Goal: Check status: Check status

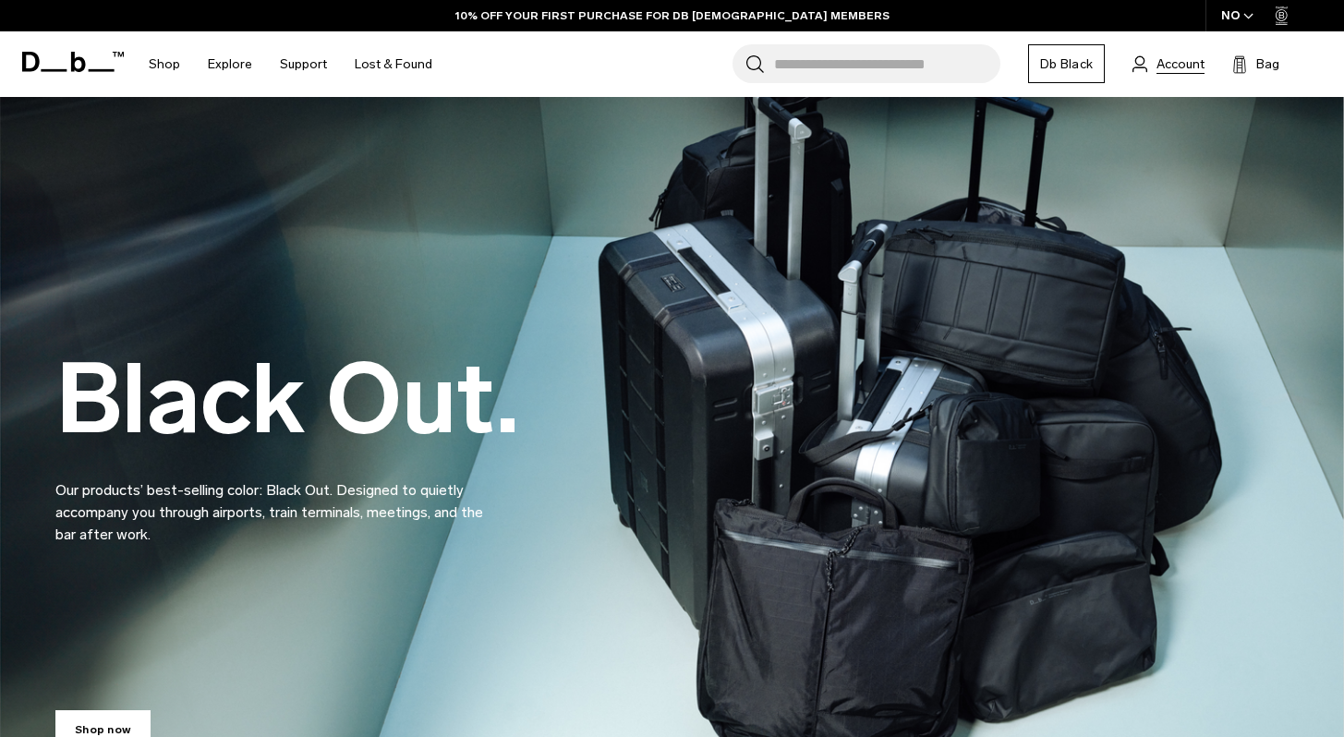
click at [1182, 64] on span "Account" at bounding box center [1181, 64] width 48 height 19
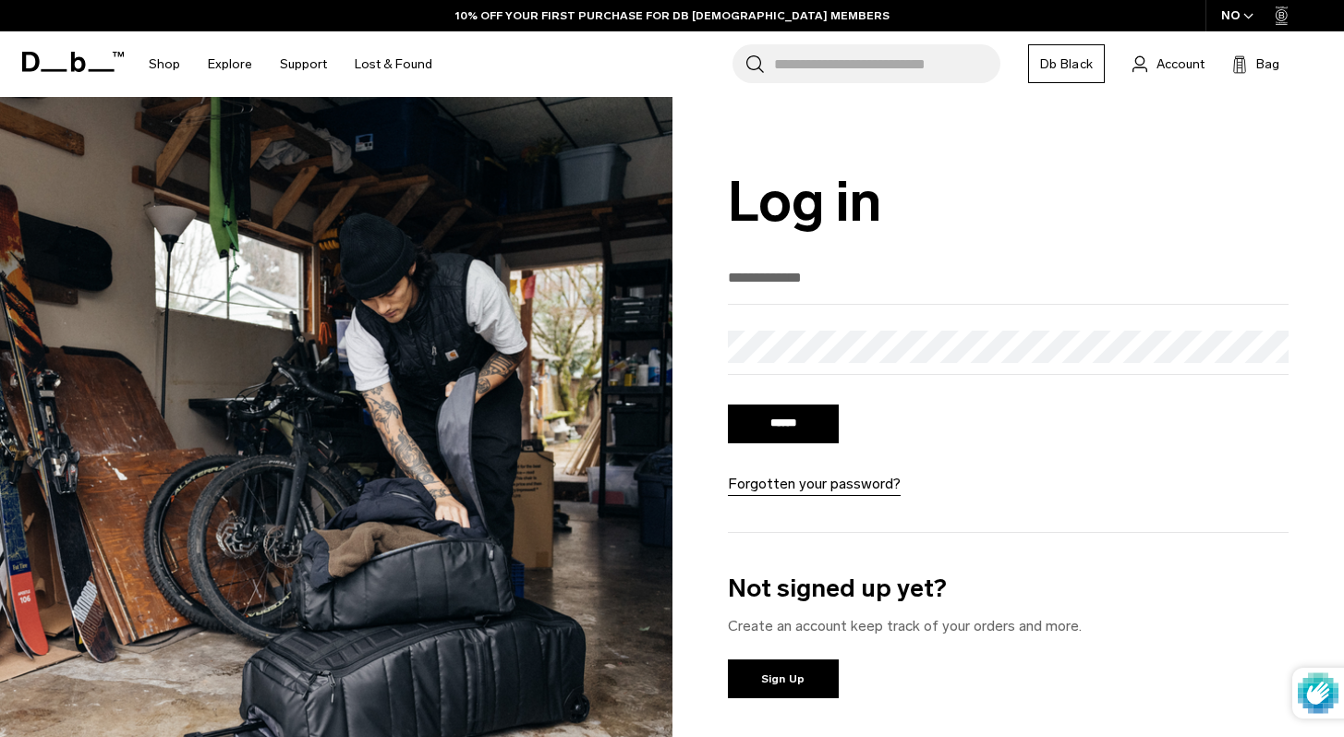
click at [806, 284] on input "email" at bounding box center [1009, 277] width 562 height 30
type input "**********"
click at [794, 435] on input "******" at bounding box center [783, 424] width 111 height 39
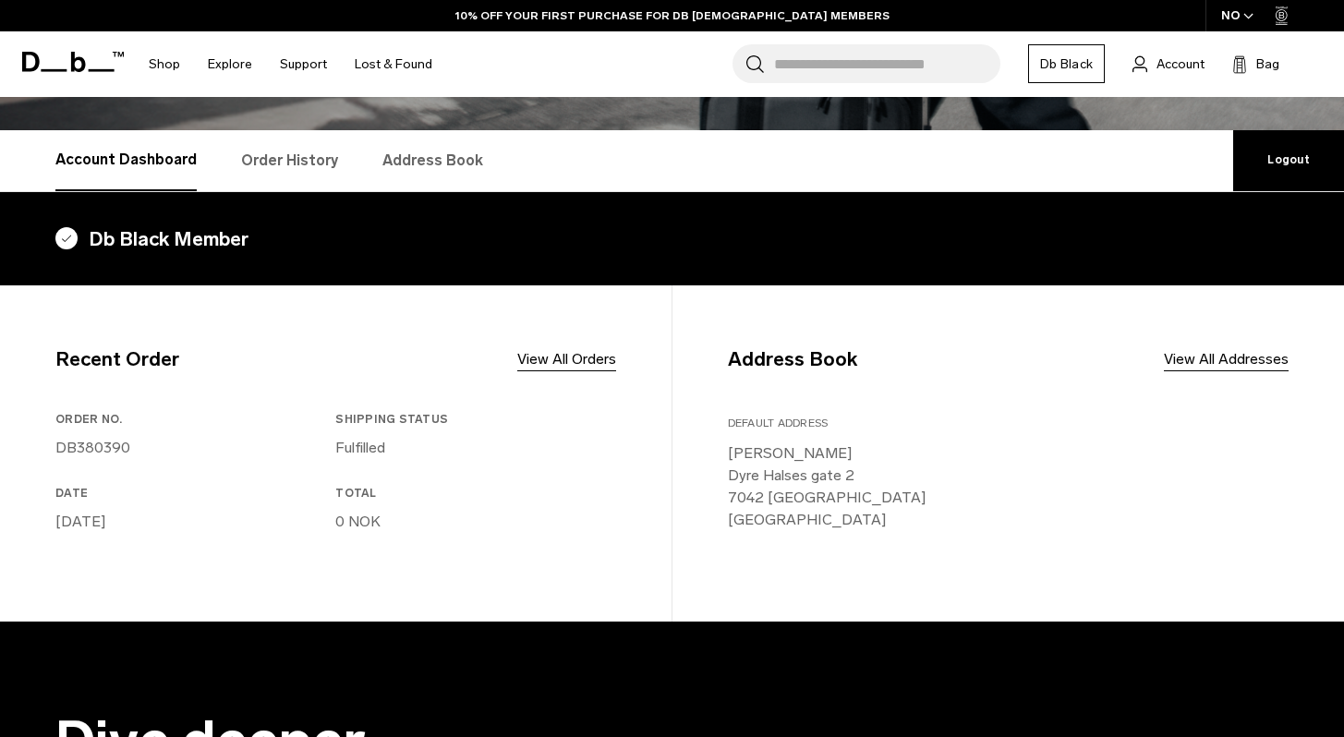
scroll to position [286, 0]
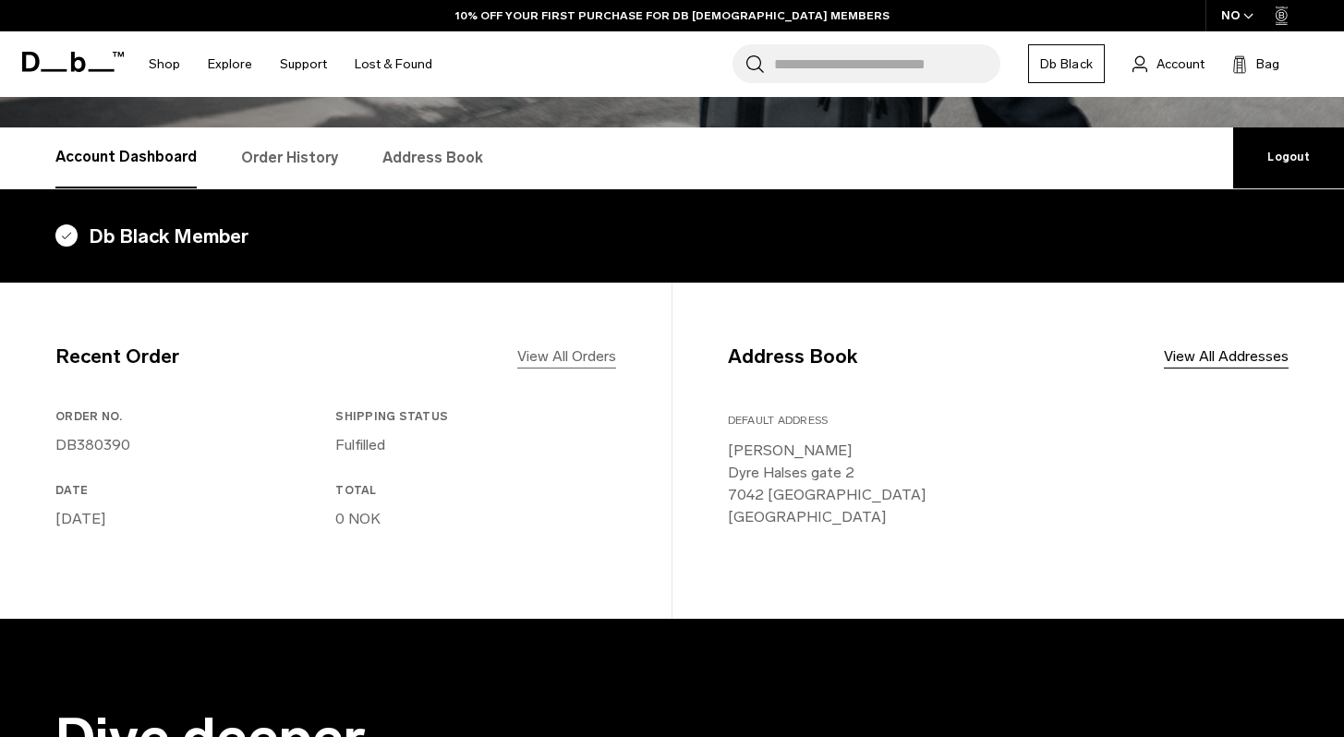
click at [573, 346] on link "View All Orders" at bounding box center [566, 357] width 99 height 22
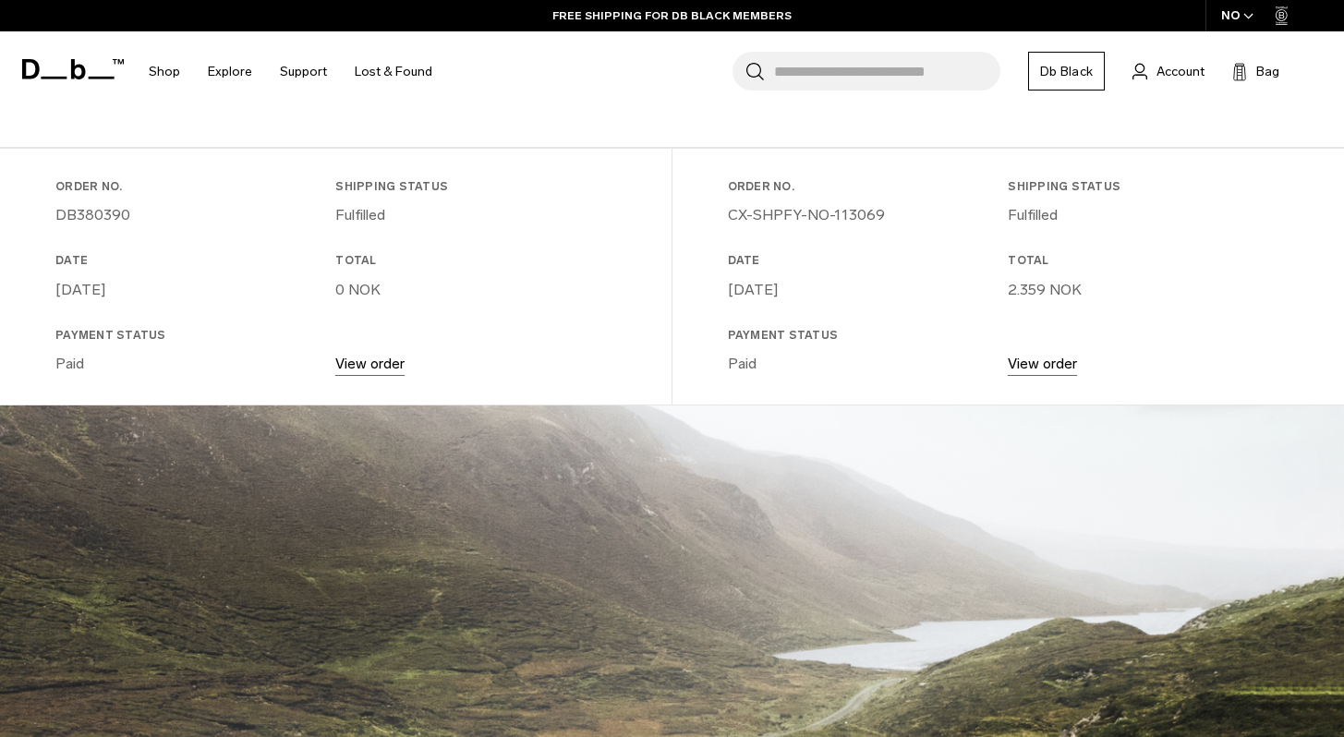
click at [371, 363] on link "View order" at bounding box center [369, 364] width 69 height 18
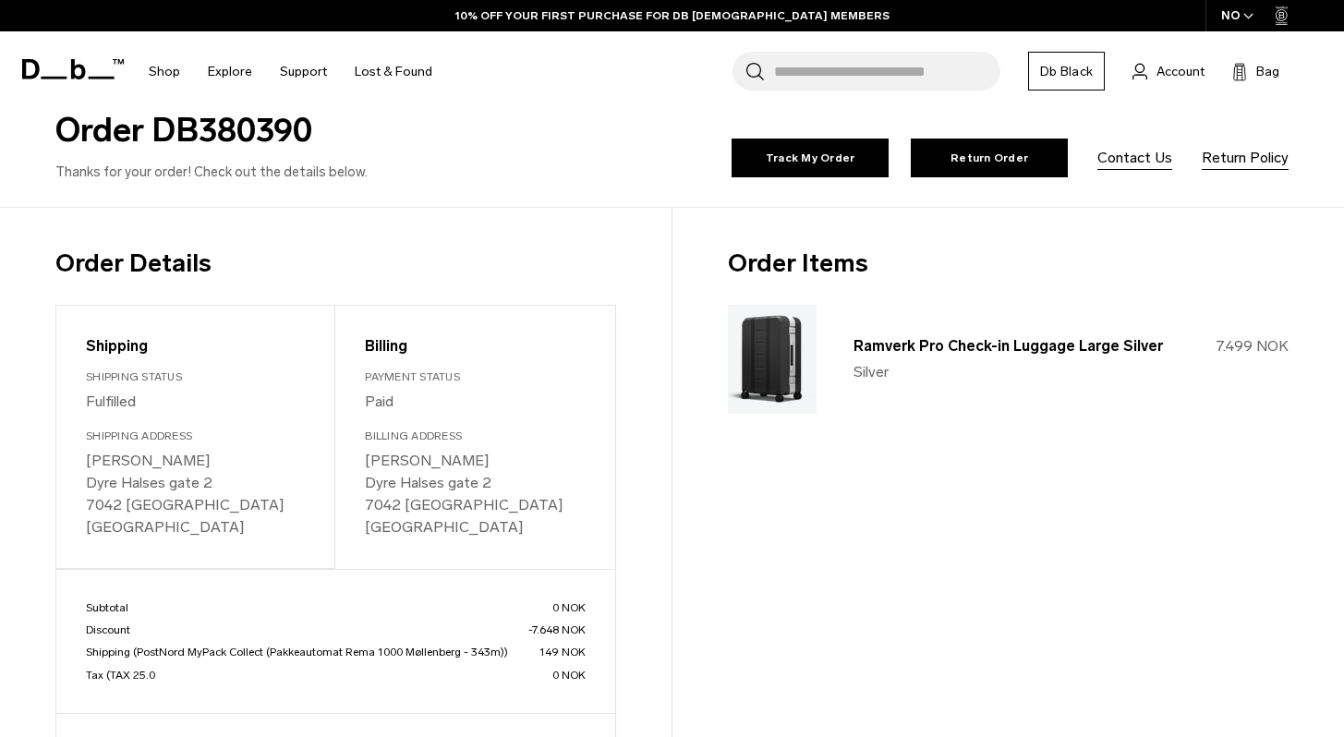
scroll to position [129, 0]
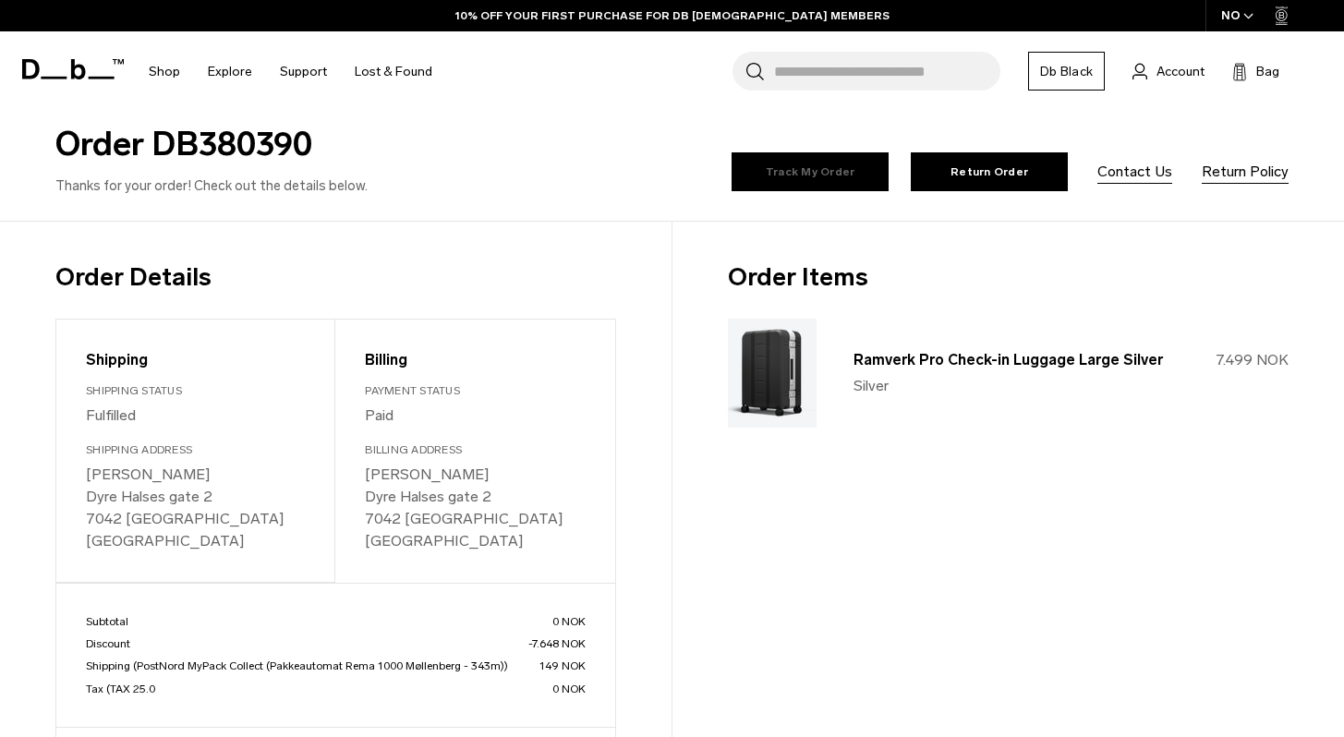
click at [824, 180] on link "Track My Order" at bounding box center [810, 171] width 157 height 39
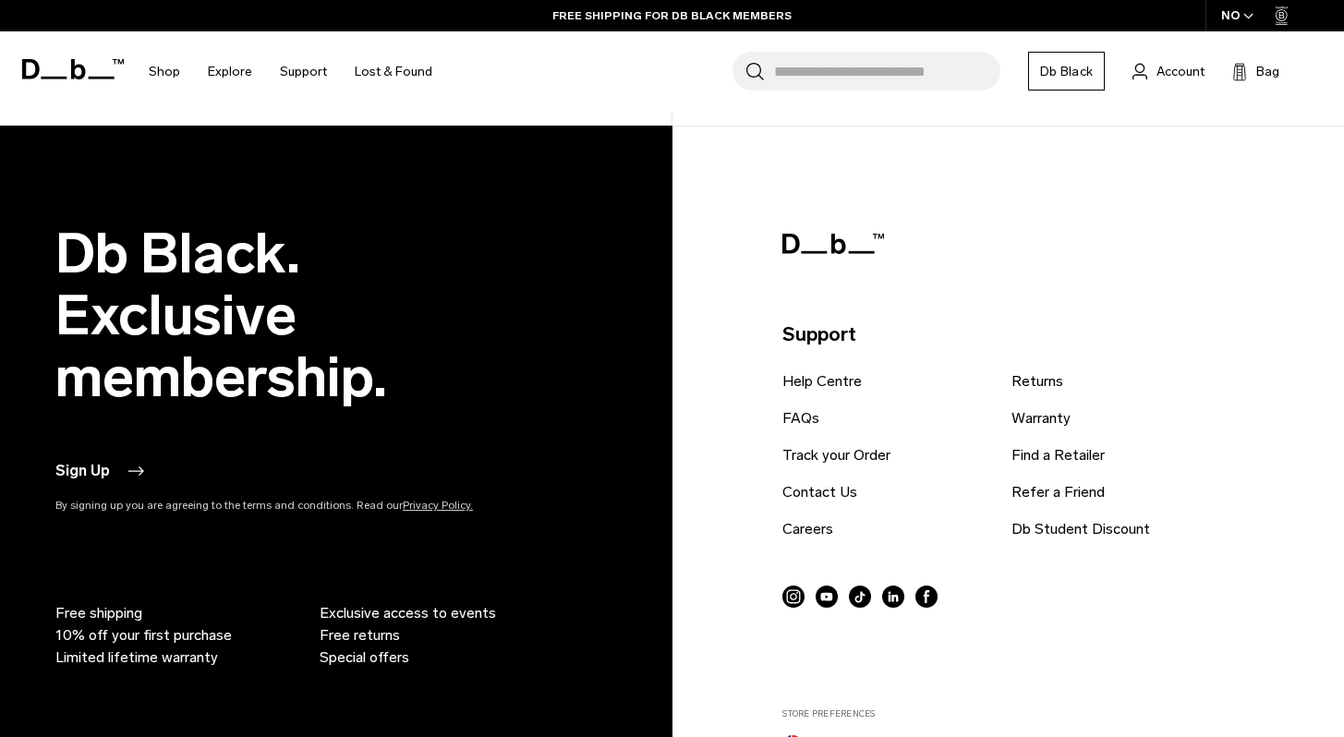
scroll to position [0, 0]
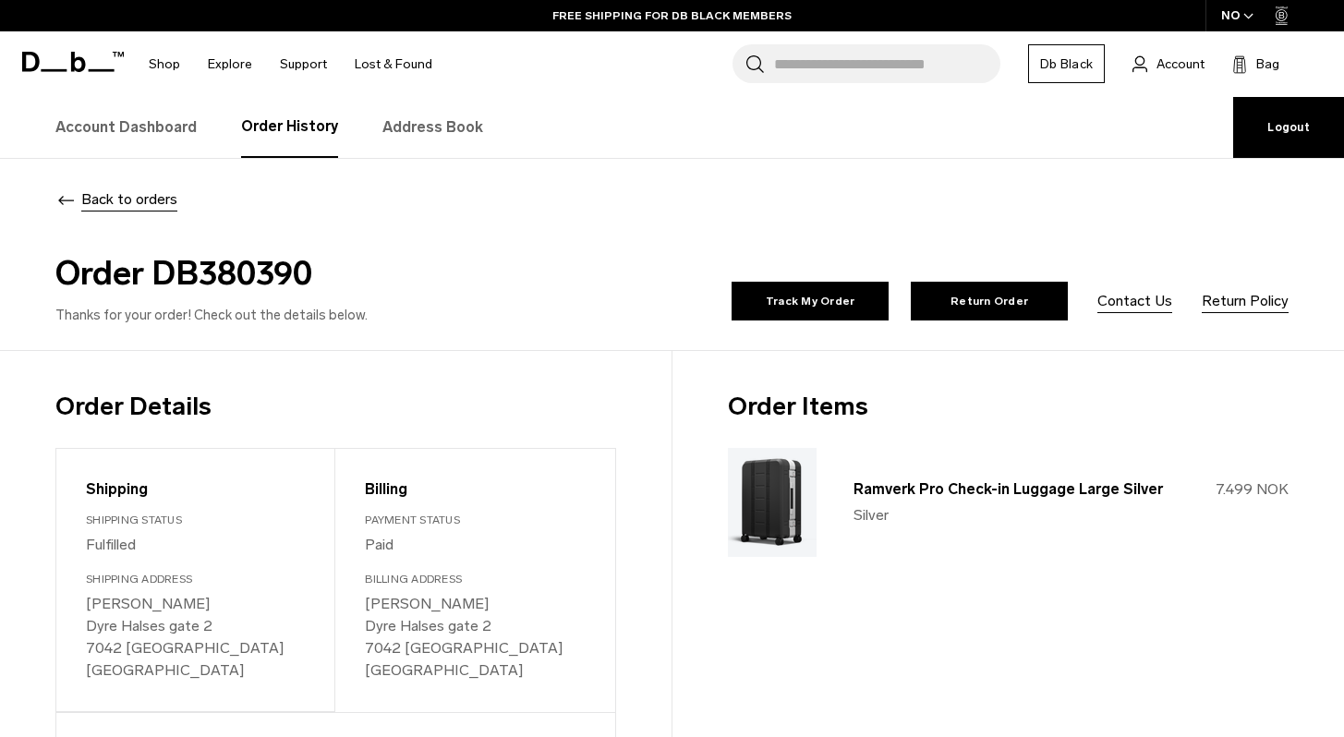
click at [247, 267] on h2 "Order DB380390" at bounding box center [360, 274] width 610 height 50
copy h2 "DB380390"
click at [1175, 67] on span "Account" at bounding box center [1181, 64] width 48 height 19
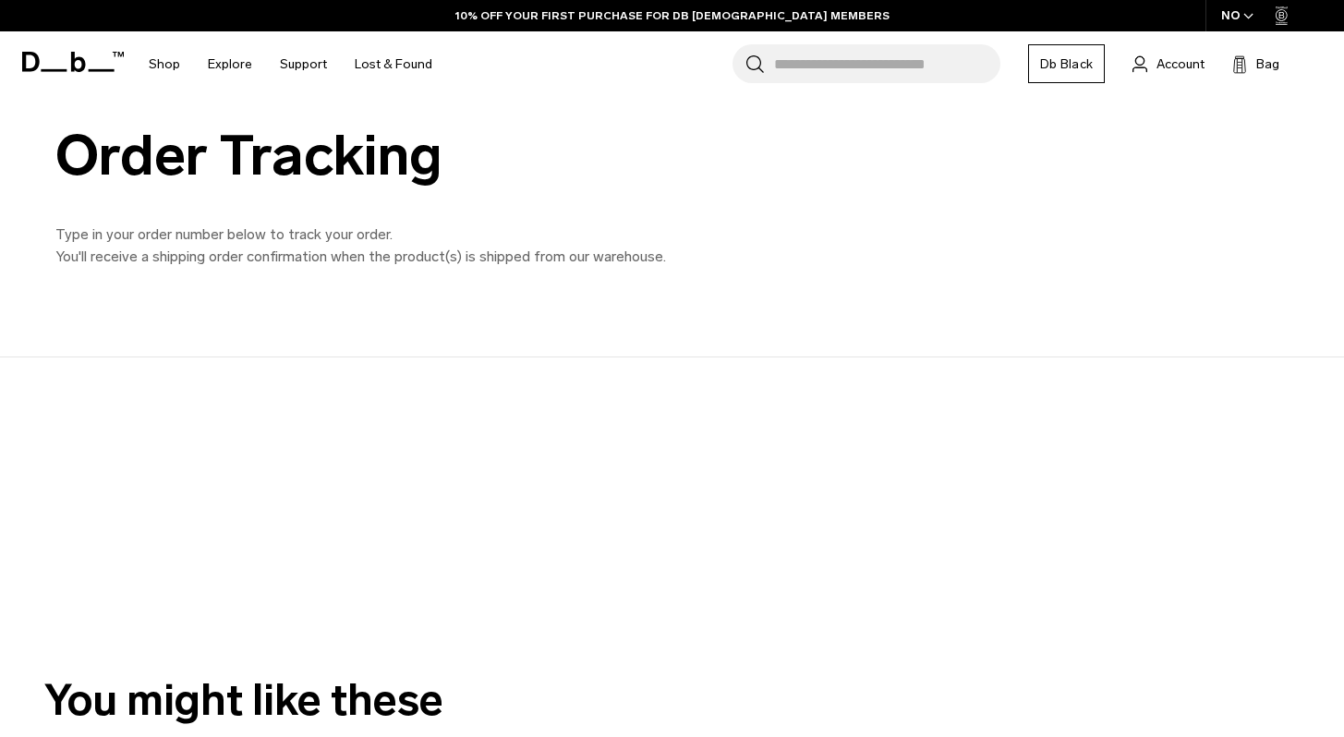
scroll to position [58, 0]
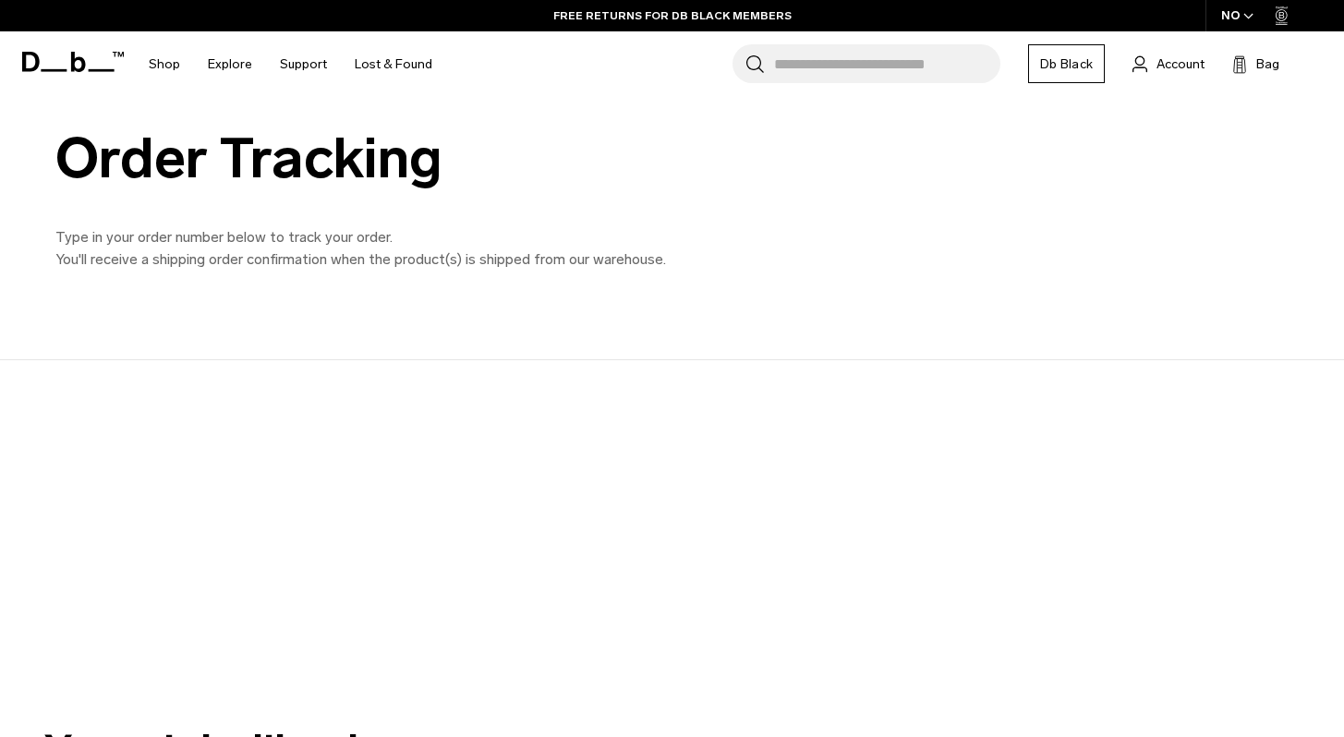
click at [658, 576] on div at bounding box center [656, 517] width 1344 height 314
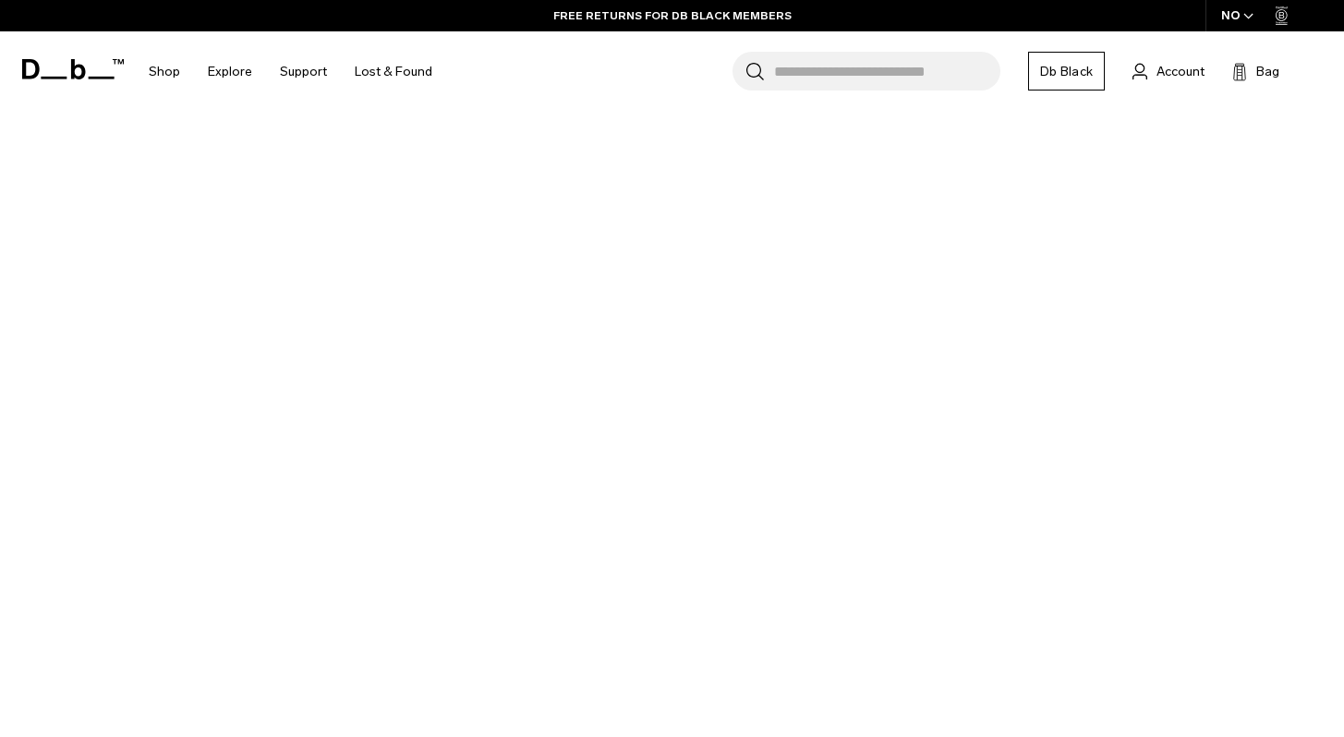
scroll to position [319, 0]
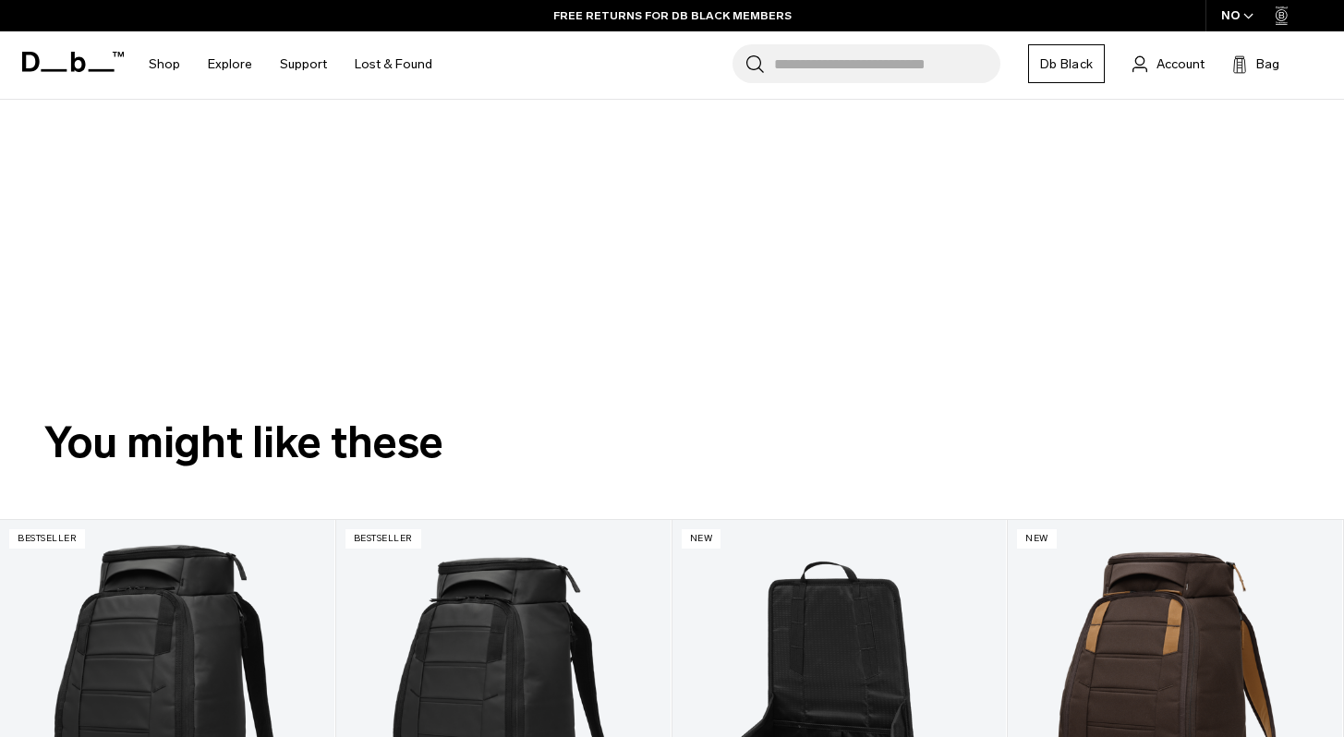
click at [872, 354] on div at bounding box center [656, 233] width 1344 height 266
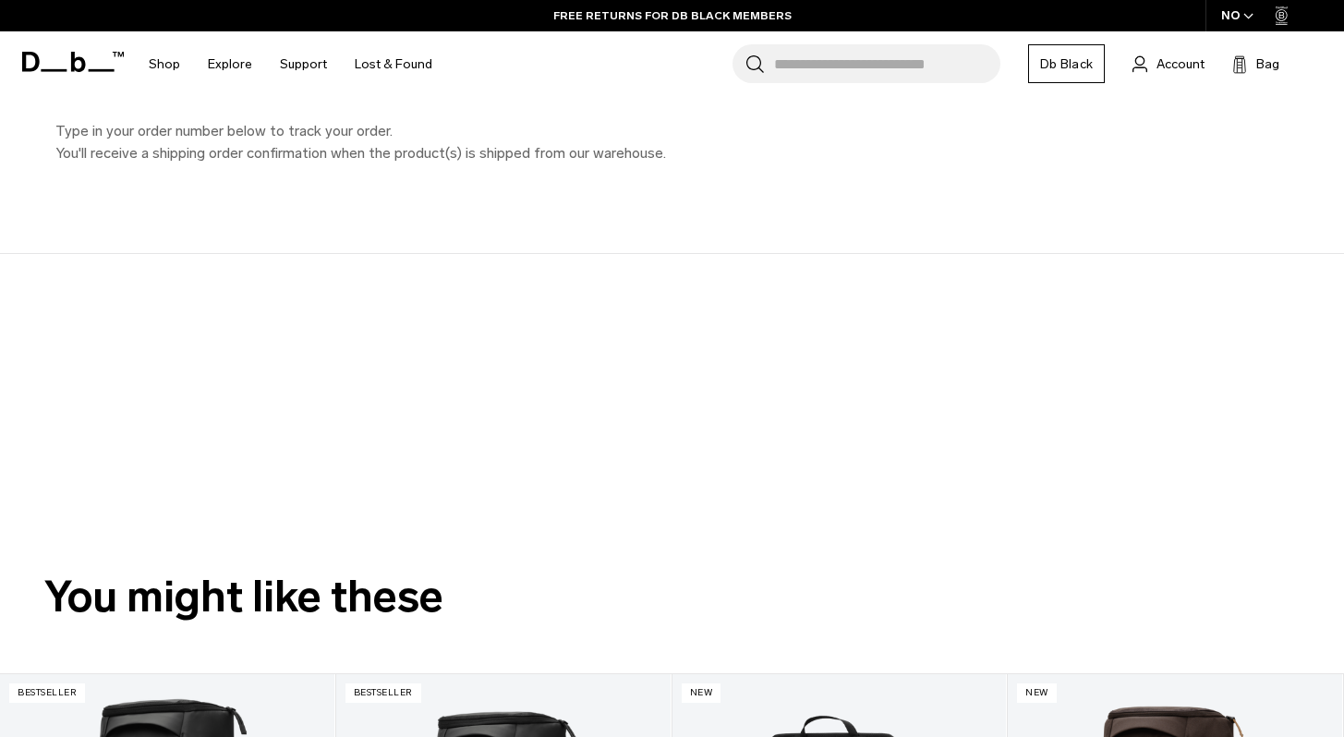
scroll to position [163, 0]
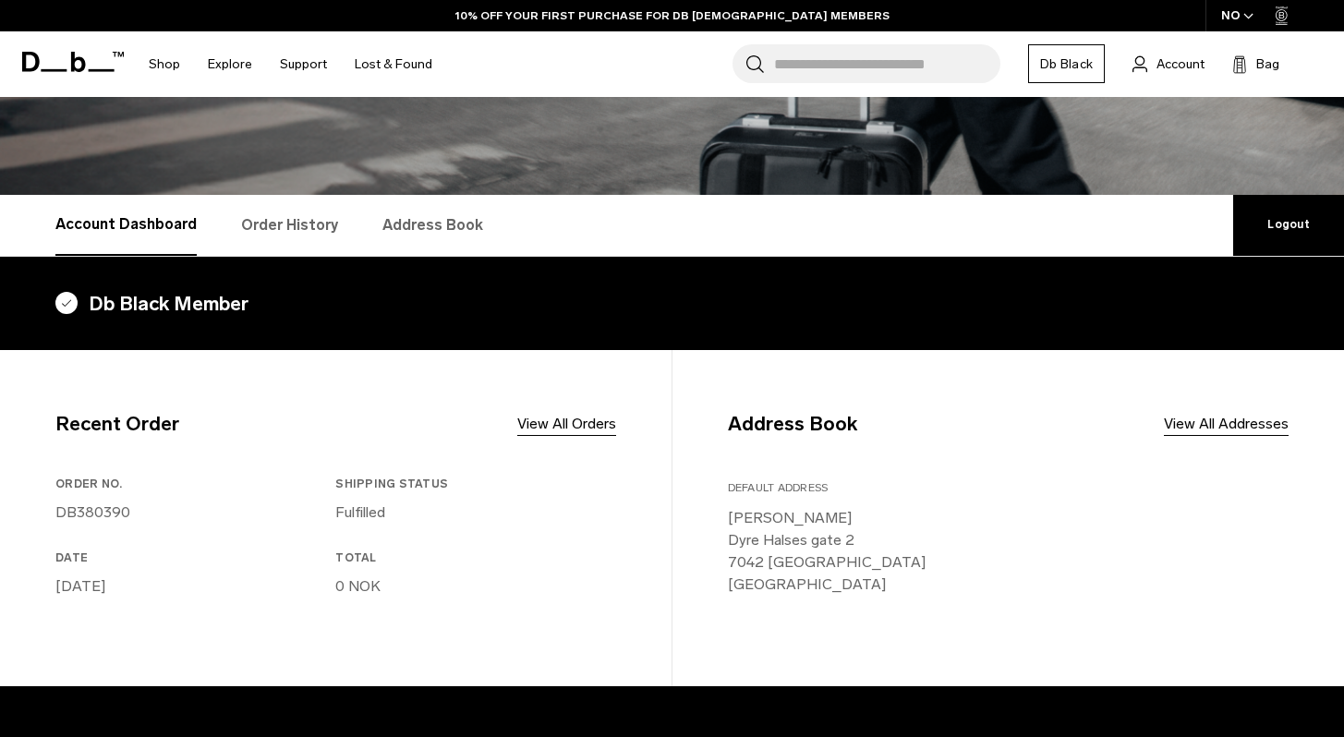
click at [445, 230] on link "Address Book" at bounding box center [432, 225] width 101 height 61
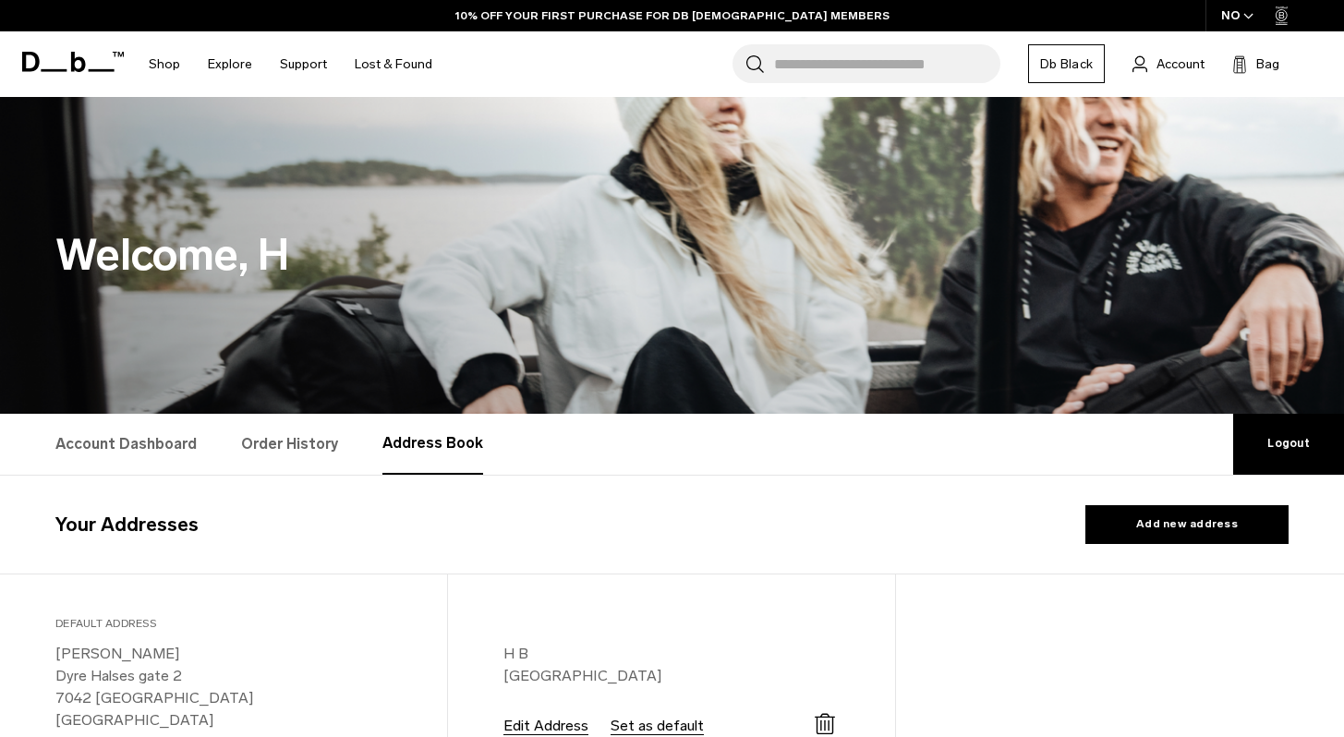
click at [313, 421] on link "Order History" at bounding box center [289, 444] width 97 height 61
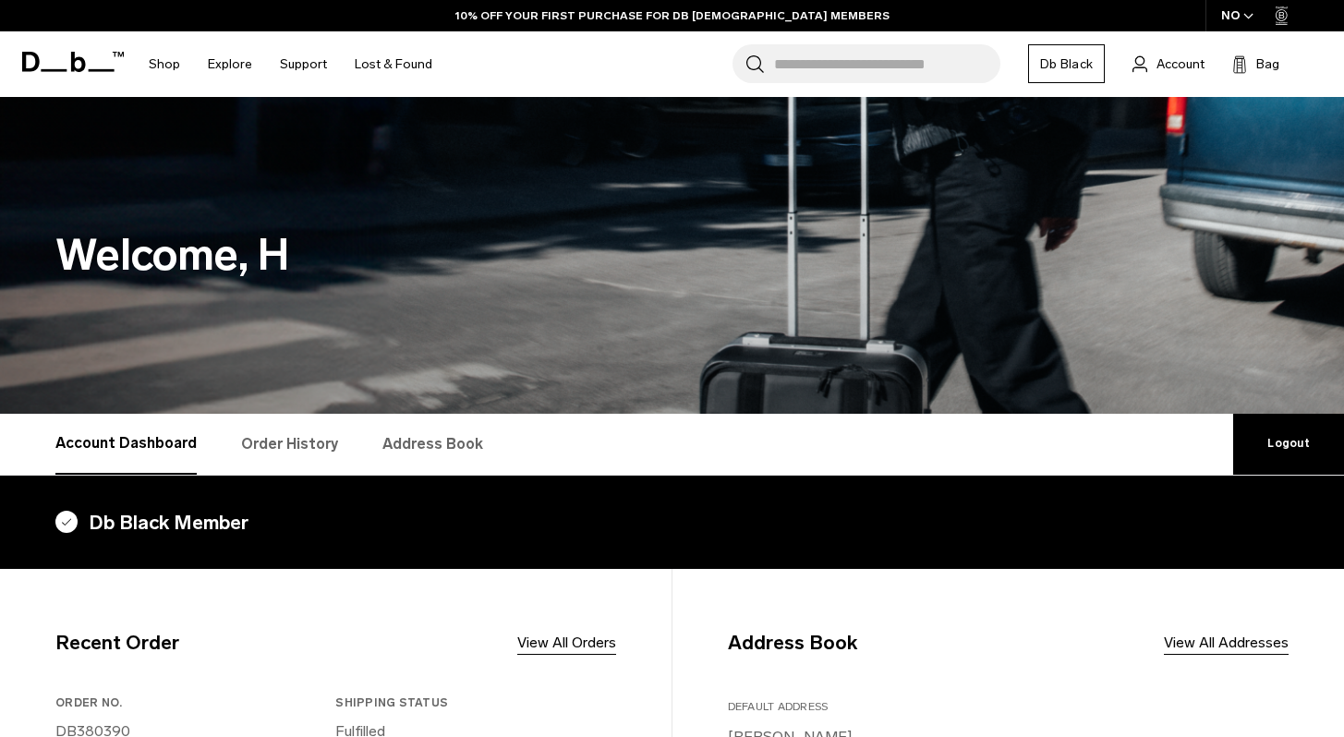
click at [1161, 63] on span "Account" at bounding box center [1181, 64] width 48 height 19
